Goal: Task Accomplishment & Management: Manage account settings

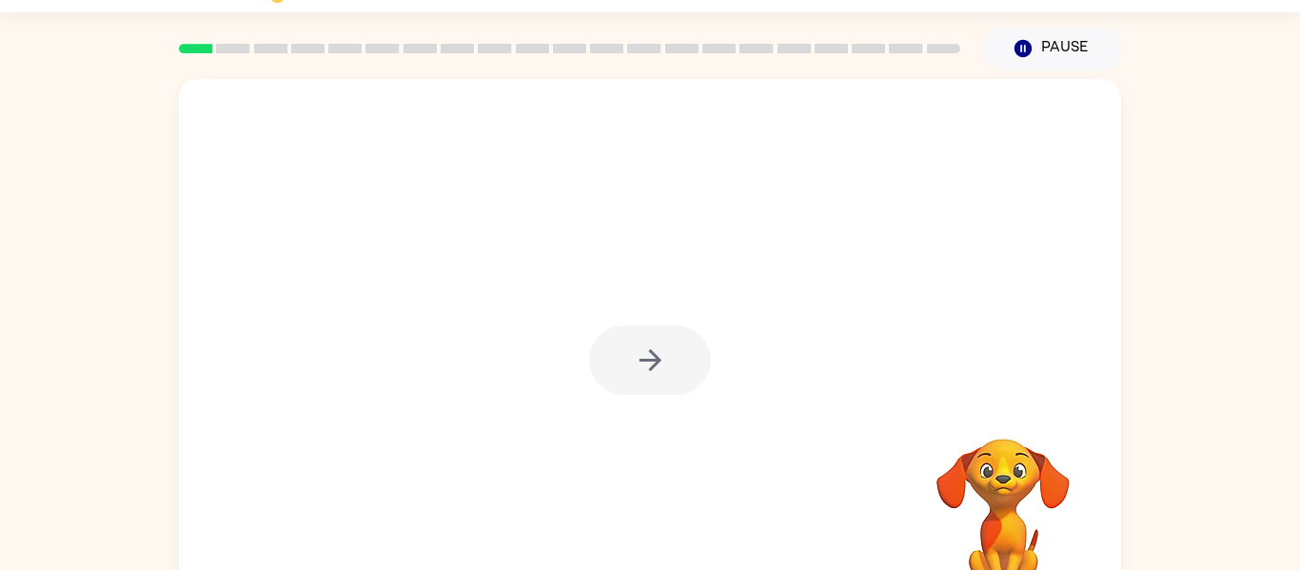
scroll to position [44, 0]
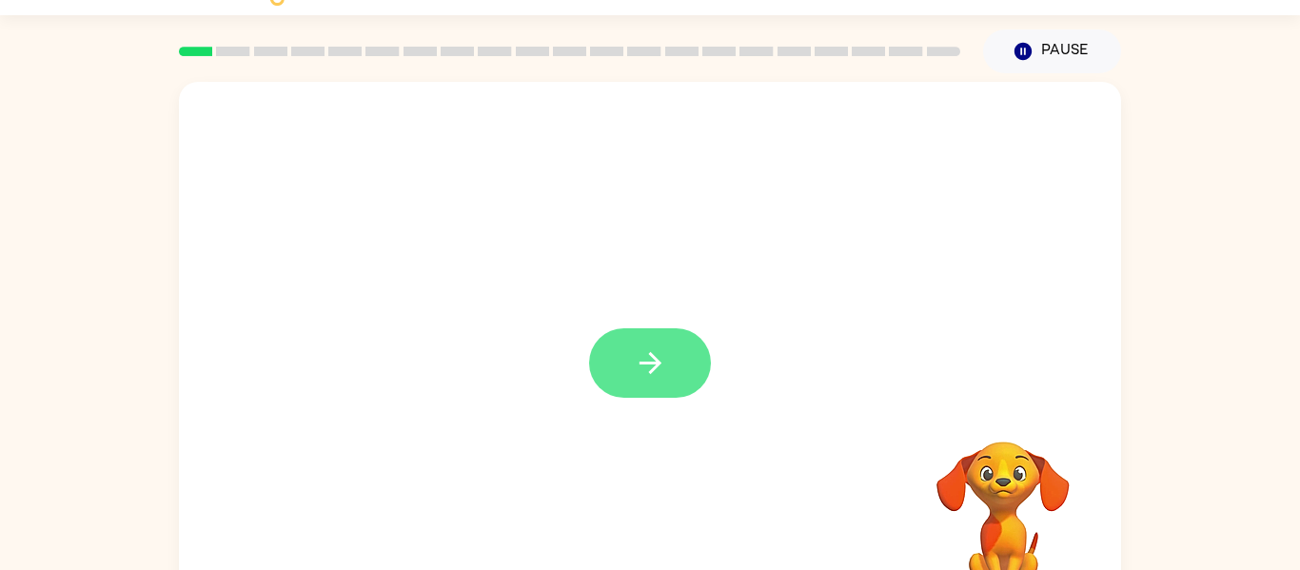
click at [690, 357] on button "button" at bounding box center [650, 362] width 122 height 69
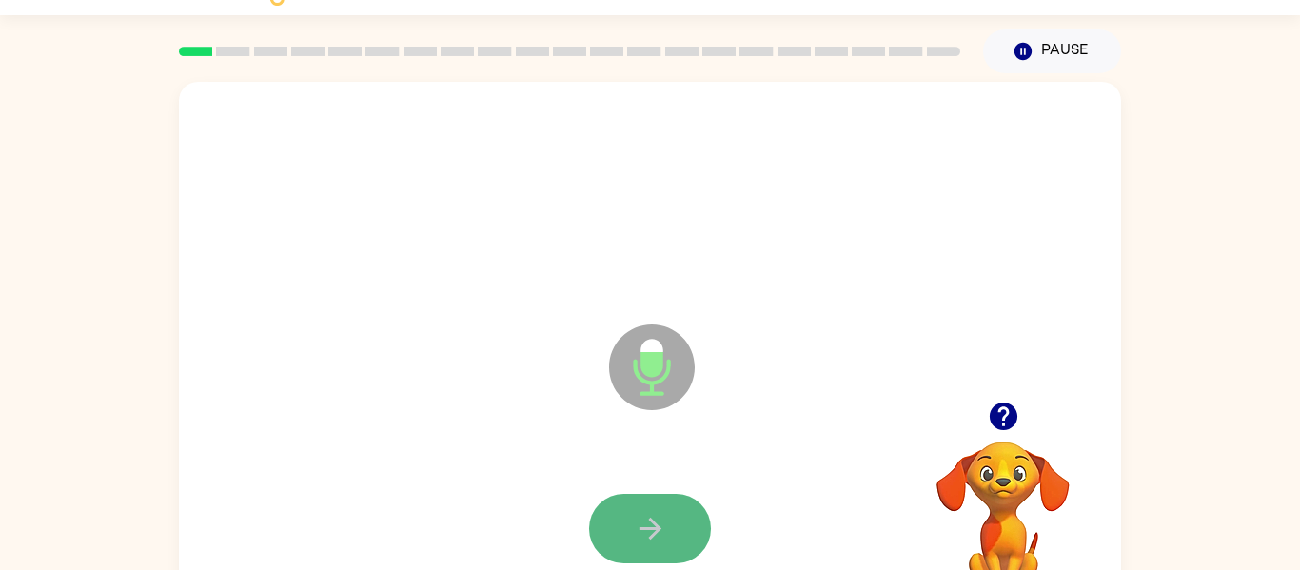
click at [678, 522] on button "button" at bounding box center [650, 528] width 122 height 69
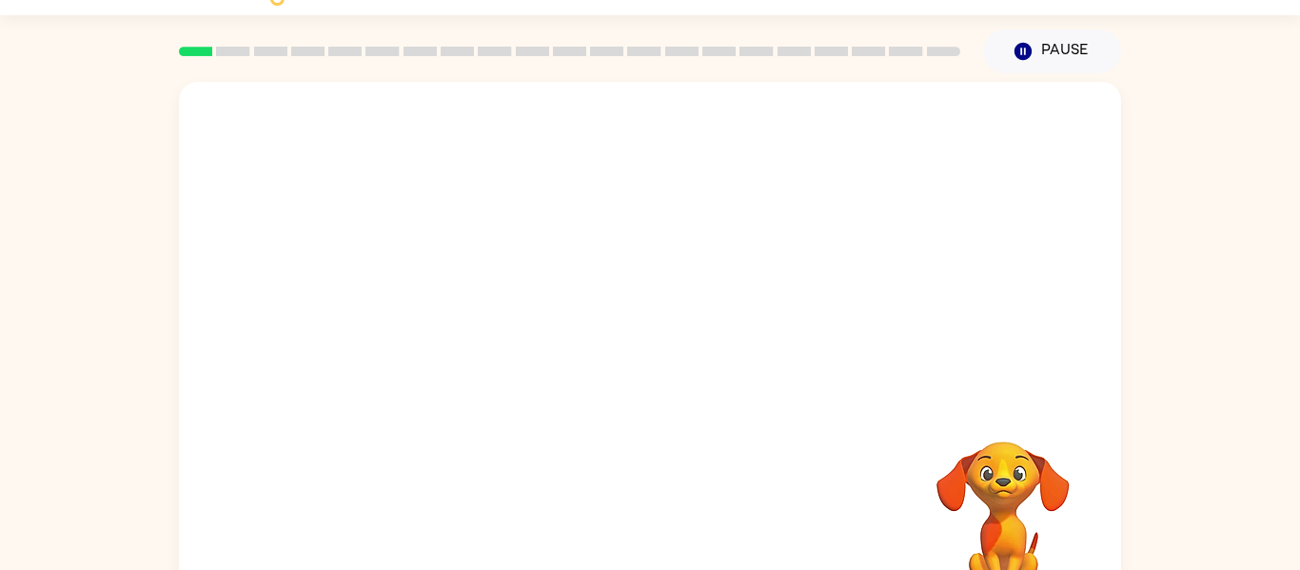
click at [474, 226] on div at bounding box center [650, 242] width 942 height 320
click at [1023, 253] on div at bounding box center [650, 198] width 904 height 156
click at [863, 186] on div at bounding box center [650, 198] width 904 height 156
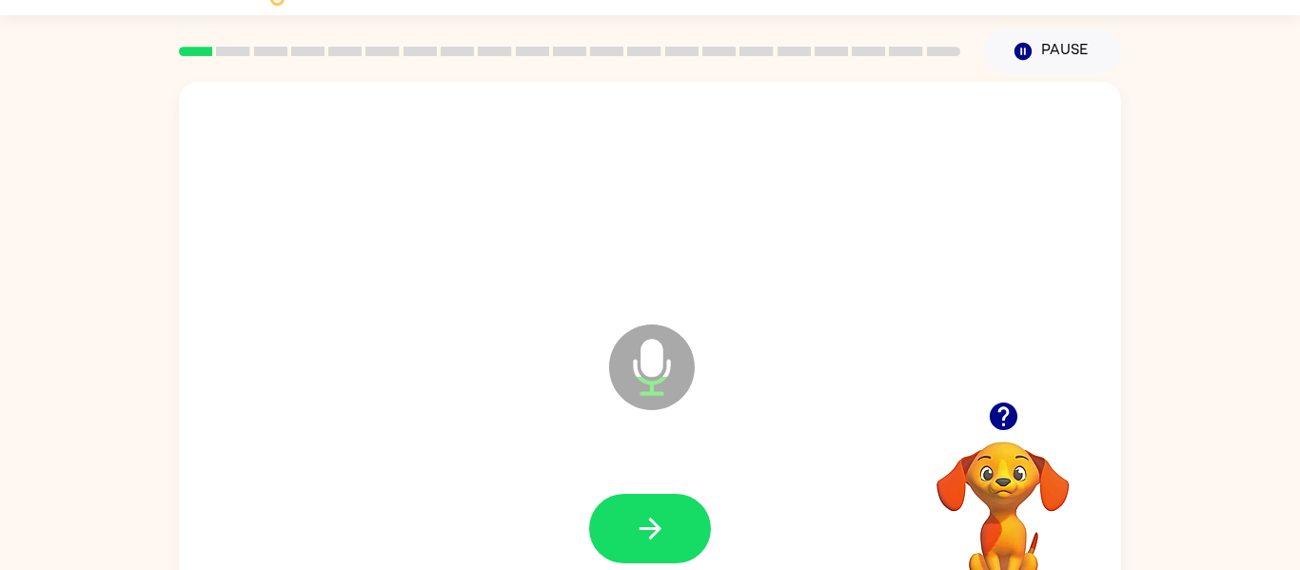
click at [1002, 417] on icon "button" at bounding box center [1003, 416] width 33 height 33
click at [634, 524] on icon "button" at bounding box center [650, 528] width 33 height 33
click at [989, 403] on icon "button" at bounding box center [1003, 416] width 33 height 33
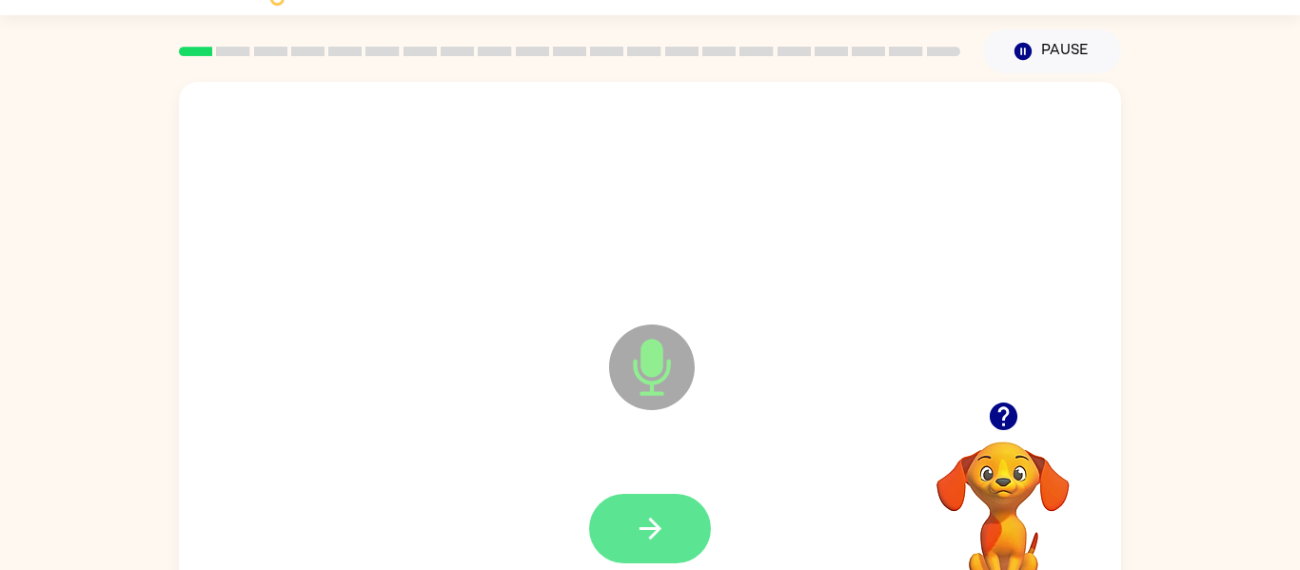
click at [658, 520] on icon "button" at bounding box center [650, 528] width 33 height 33
click at [647, 546] on button "button" at bounding box center [650, 528] width 122 height 69
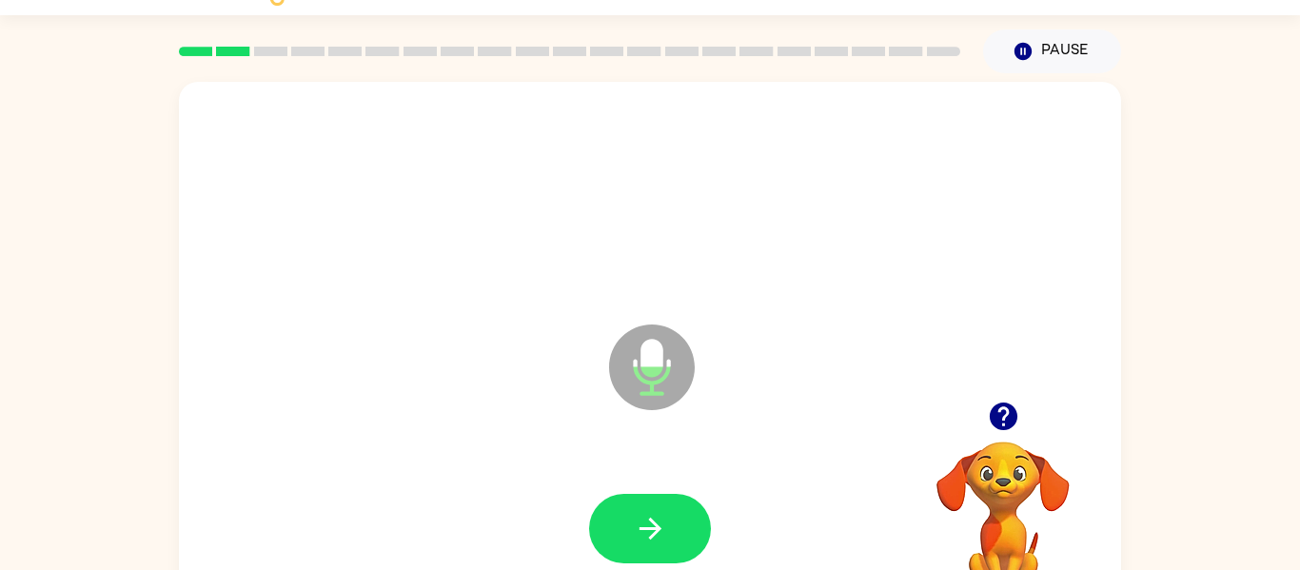
click at [1010, 421] on icon "button" at bounding box center [1003, 416] width 28 height 28
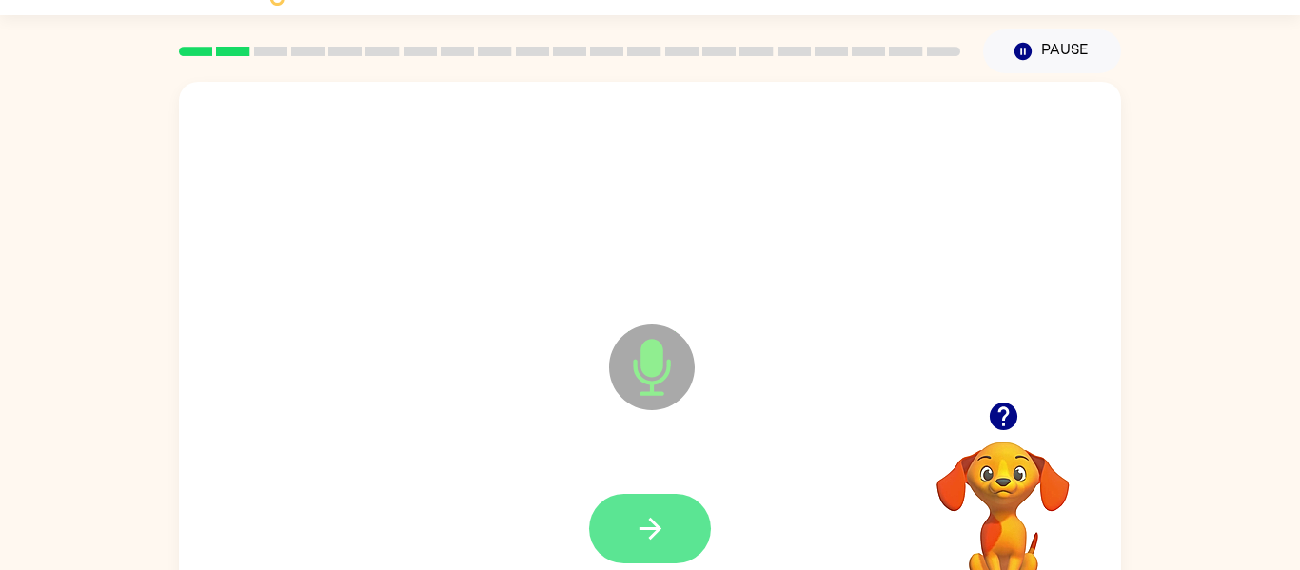
click at [613, 528] on button "button" at bounding box center [650, 528] width 122 height 69
click at [608, 508] on button "button" at bounding box center [650, 528] width 122 height 69
click at [635, 529] on icon "button" at bounding box center [650, 528] width 33 height 33
click at [626, 523] on button "button" at bounding box center [650, 528] width 122 height 69
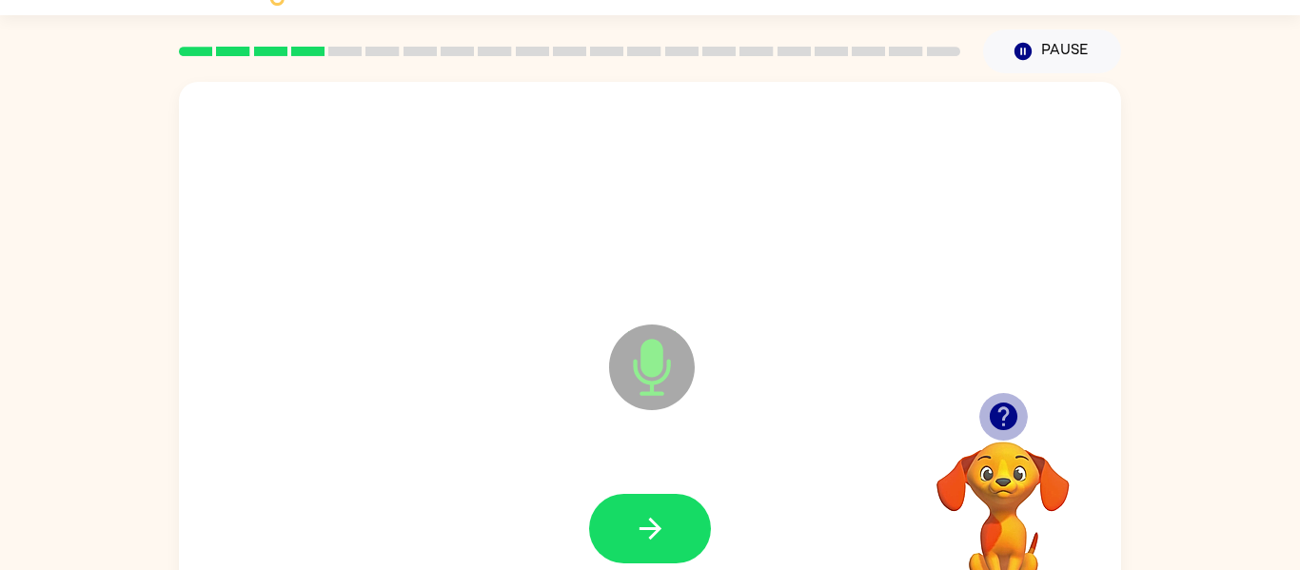
click at [1009, 421] on icon "button" at bounding box center [1003, 416] width 28 height 28
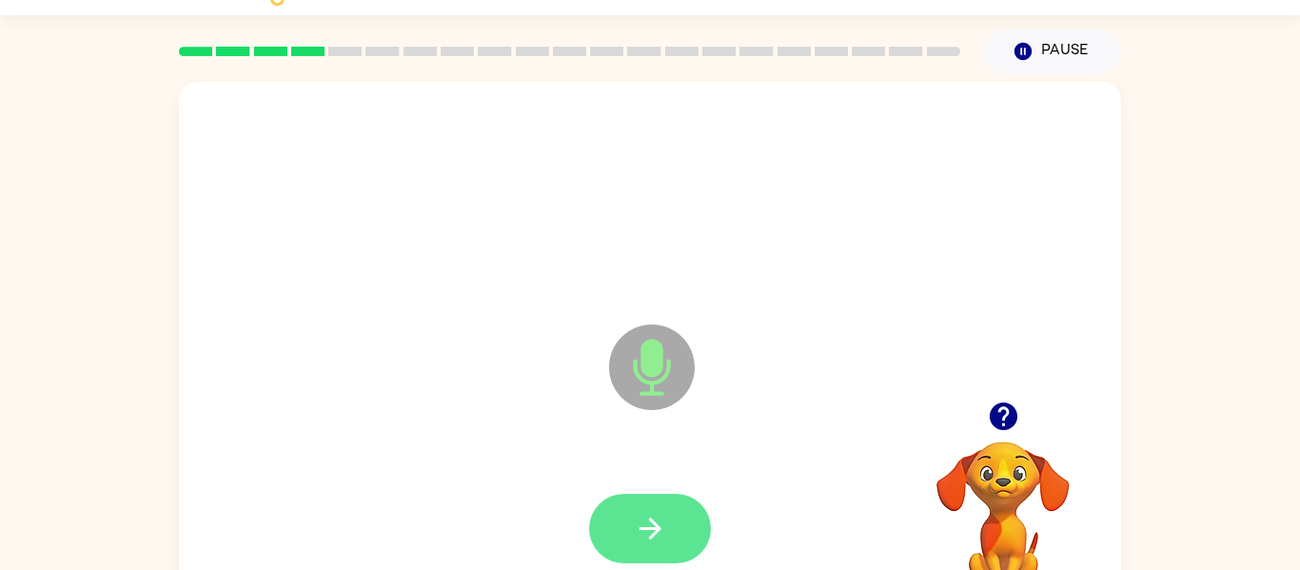
click at [651, 530] on icon "button" at bounding box center [650, 528] width 33 height 33
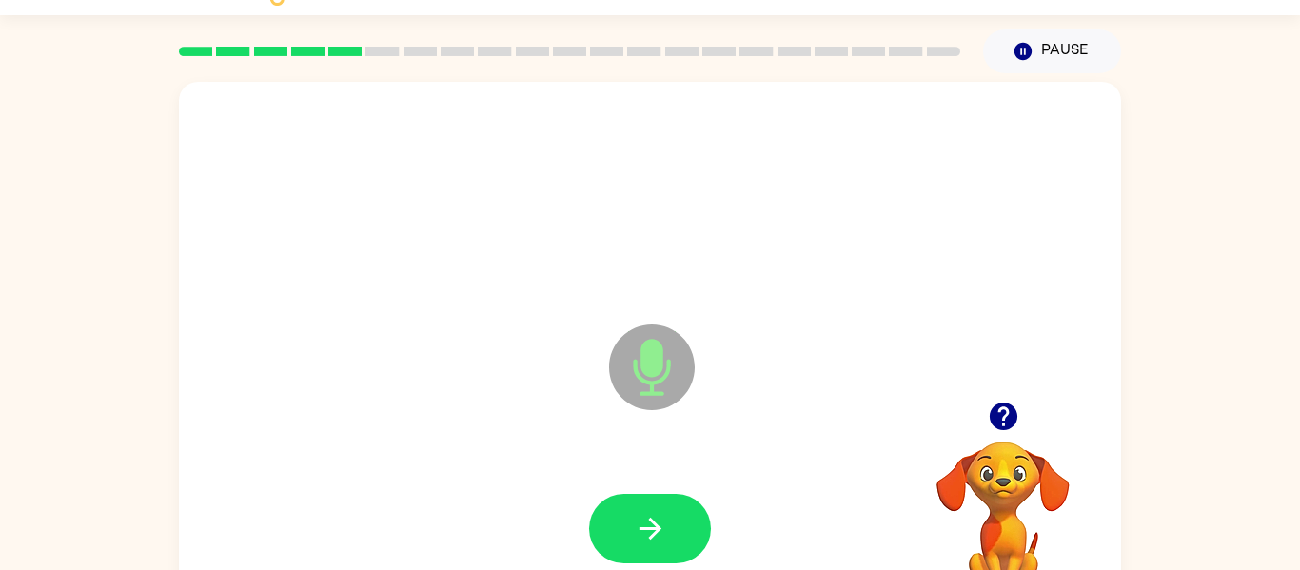
click at [651, 530] on icon "button" at bounding box center [650, 528] width 33 height 33
click at [670, 518] on button "button" at bounding box center [650, 528] width 122 height 69
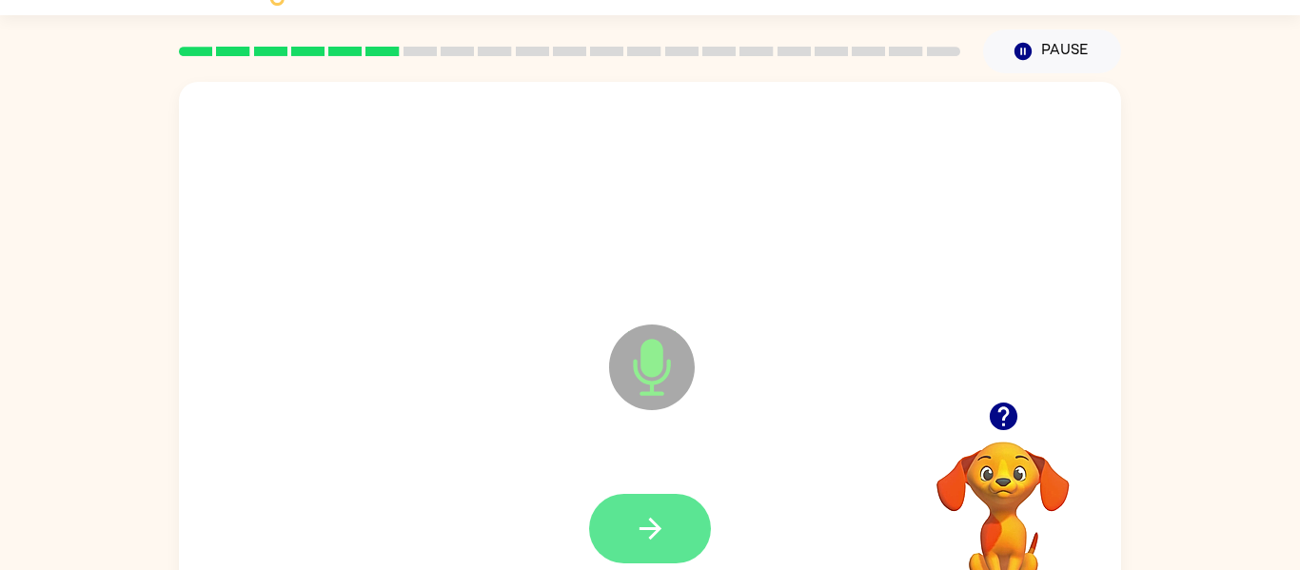
click at [668, 519] on button "button" at bounding box center [650, 528] width 122 height 69
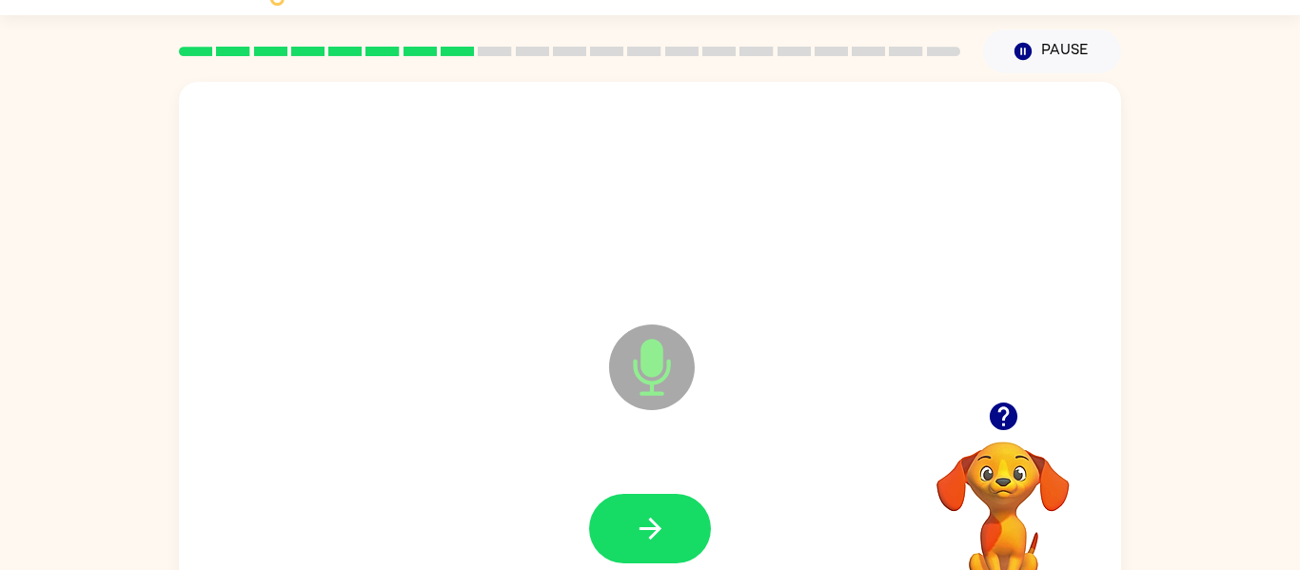
click at [668, 519] on button "button" at bounding box center [650, 528] width 122 height 69
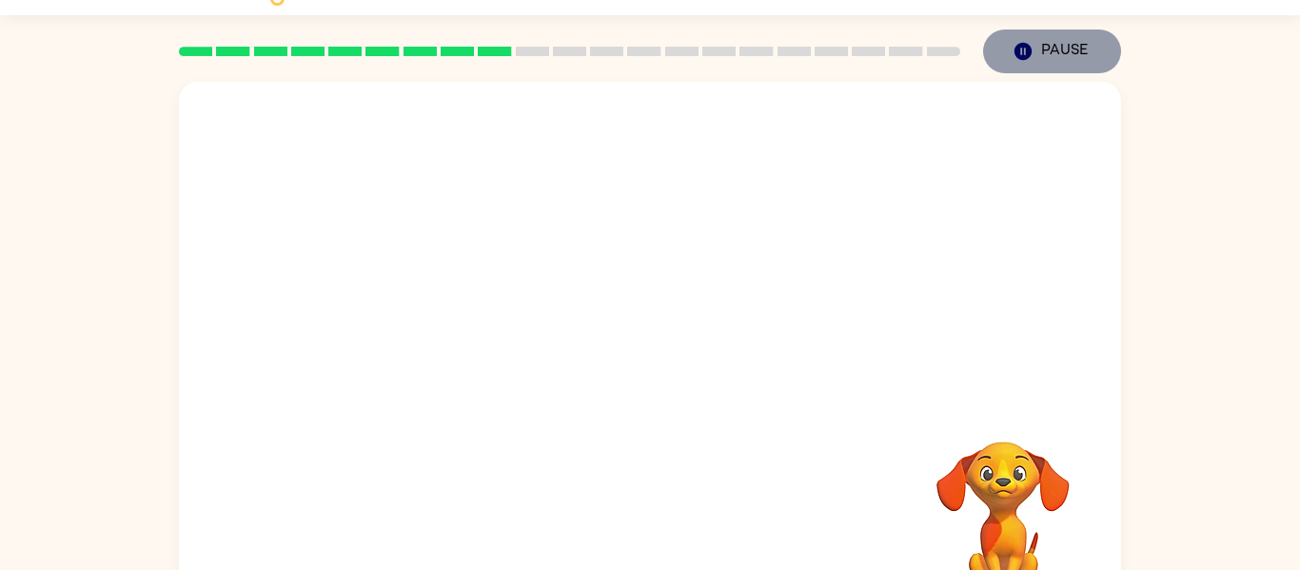
click at [1022, 59] on icon "button" at bounding box center [1022, 51] width 17 height 17
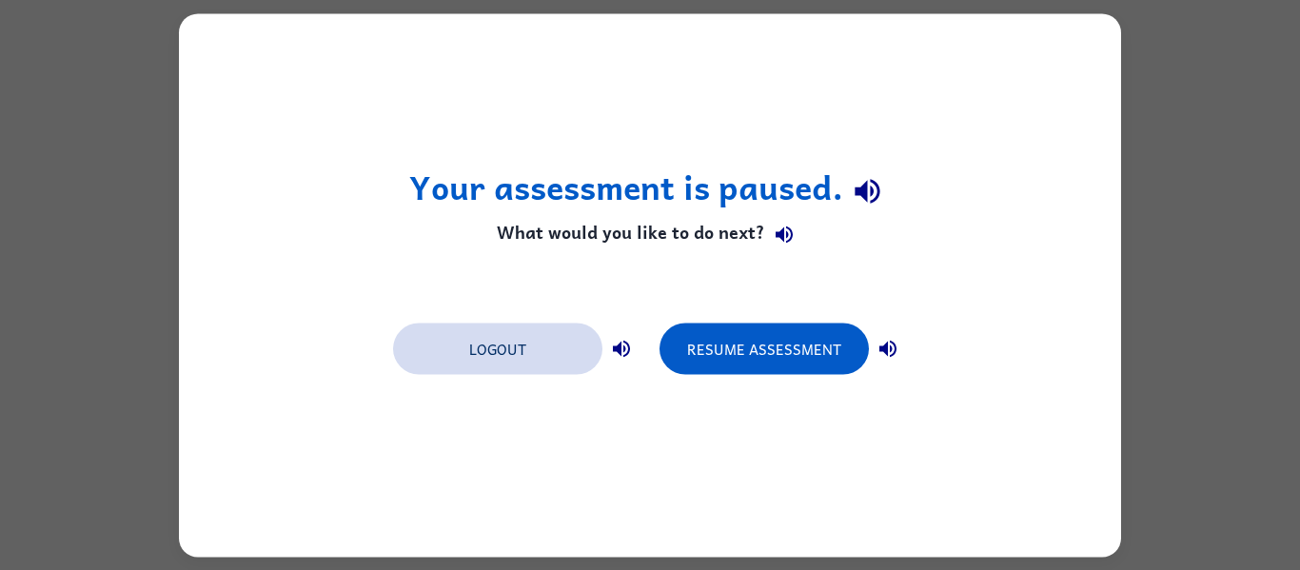
click at [487, 347] on button "Logout" at bounding box center [497, 348] width 209 height 51
